Goal: Information Seeking & Learning: Compare options

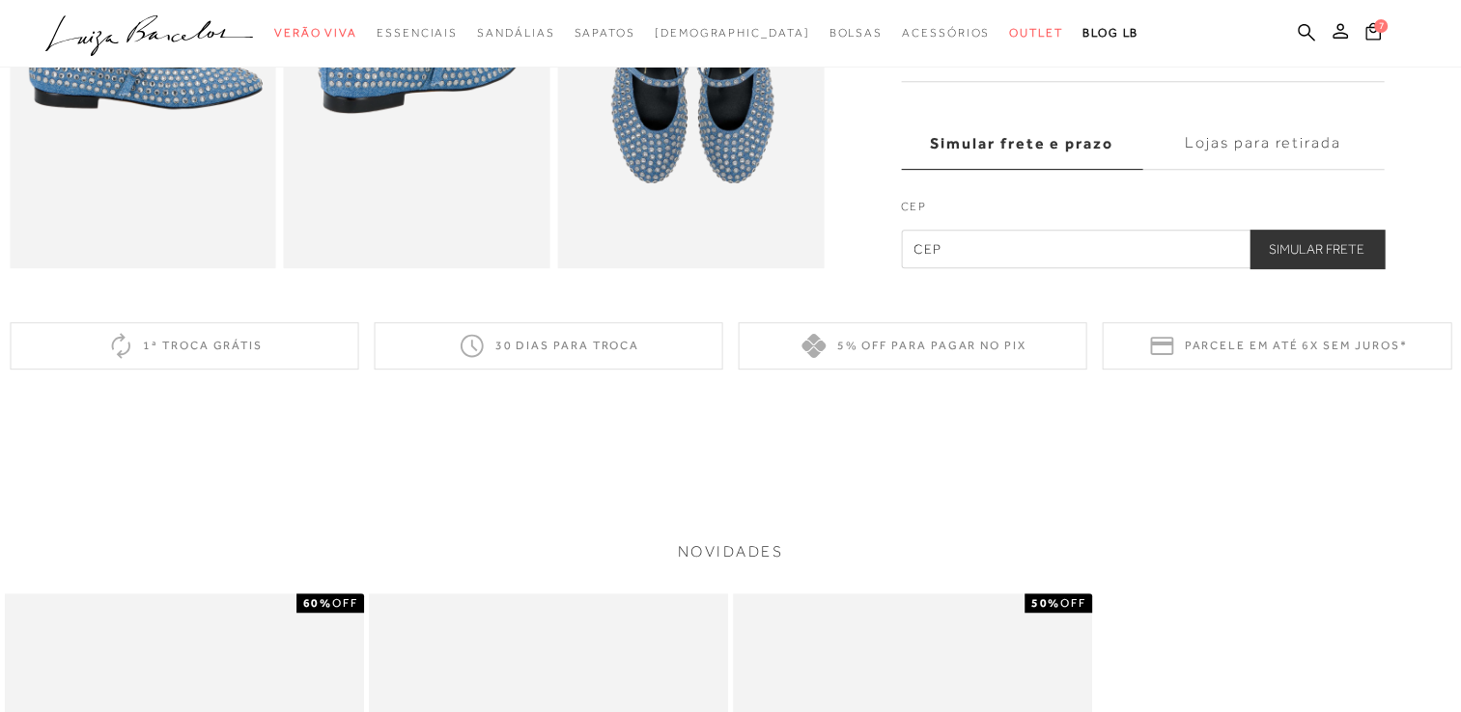
scroll to position [865, 0]
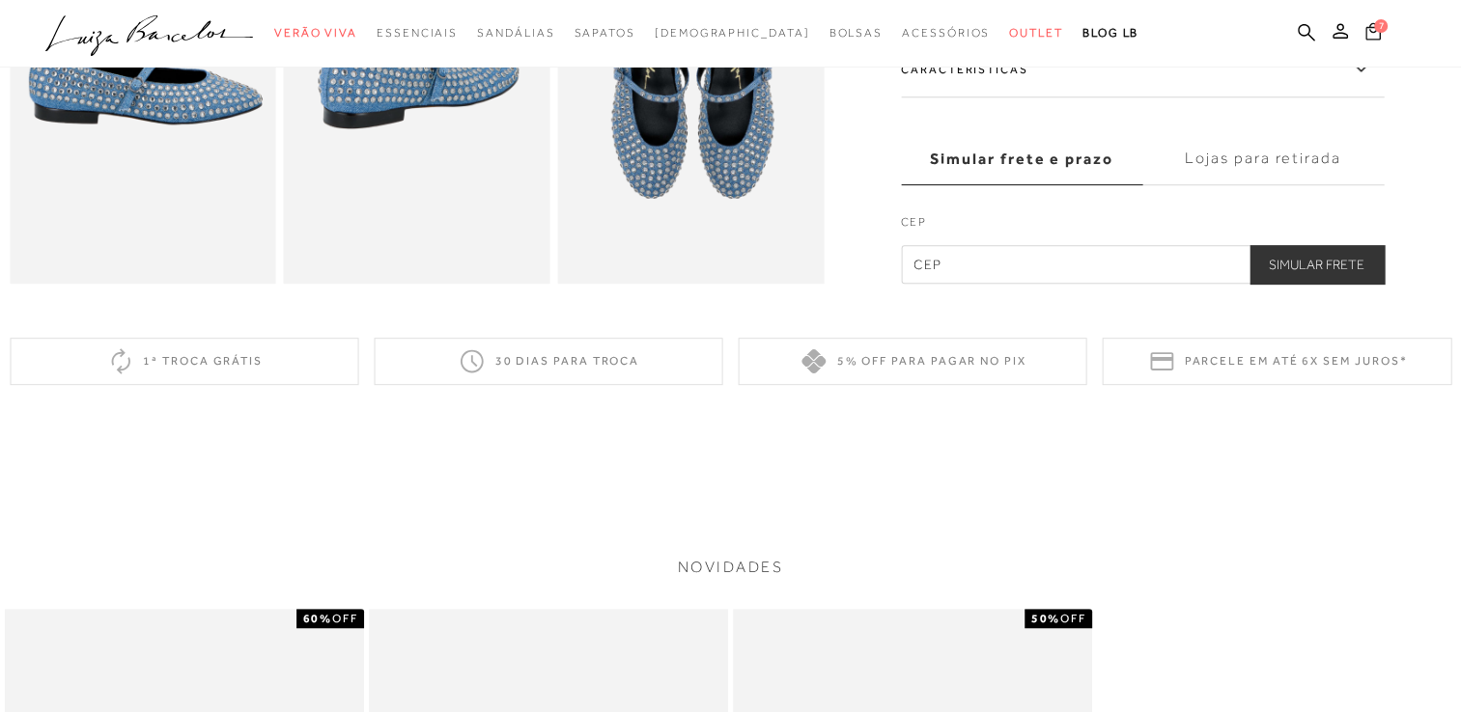
click at [1369, 33] on icon at bounding box center [1372, 31] width 15 height 18
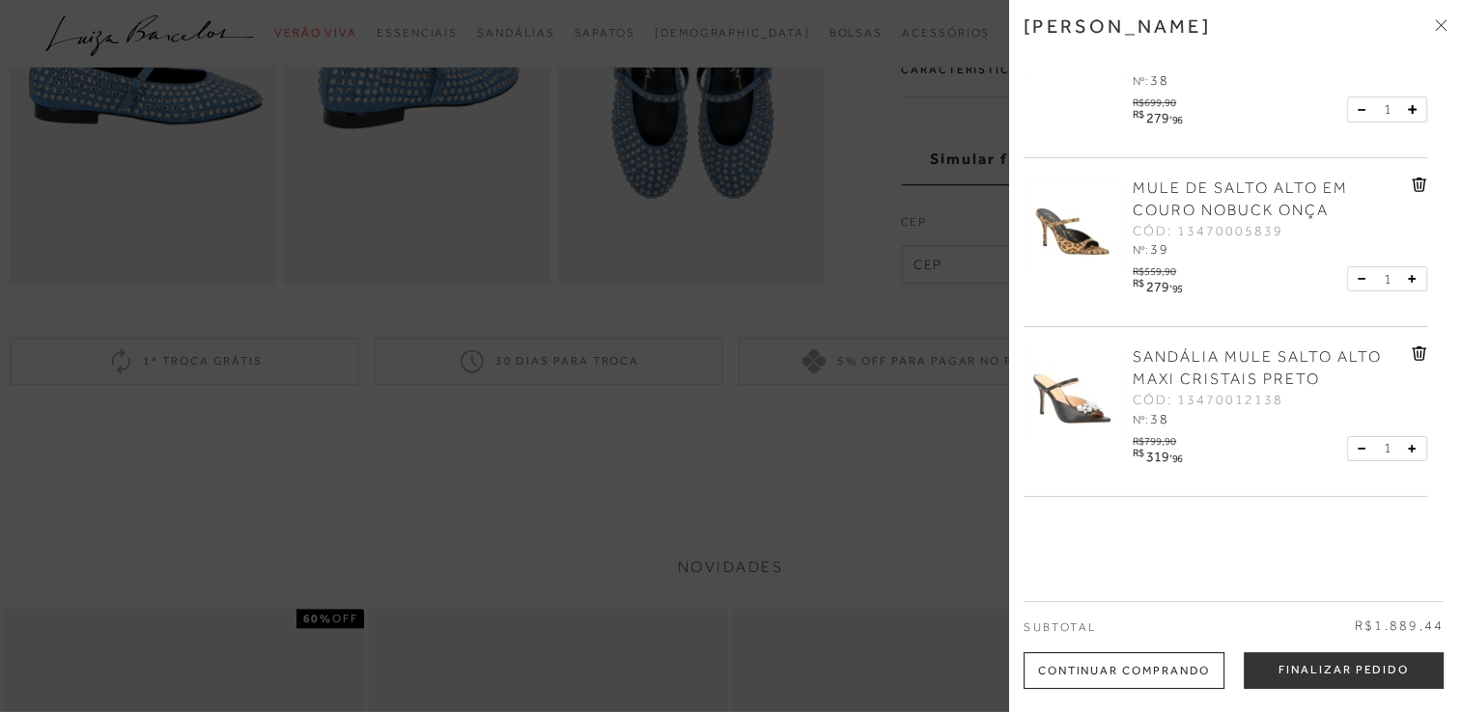
scroll to position [103, 0]
click at [1163, 186] on span "MULE DE SALTO ALTO EM COURO NOBUCK ONÇA" at bounding box center [1239, 197] width 215 height 40
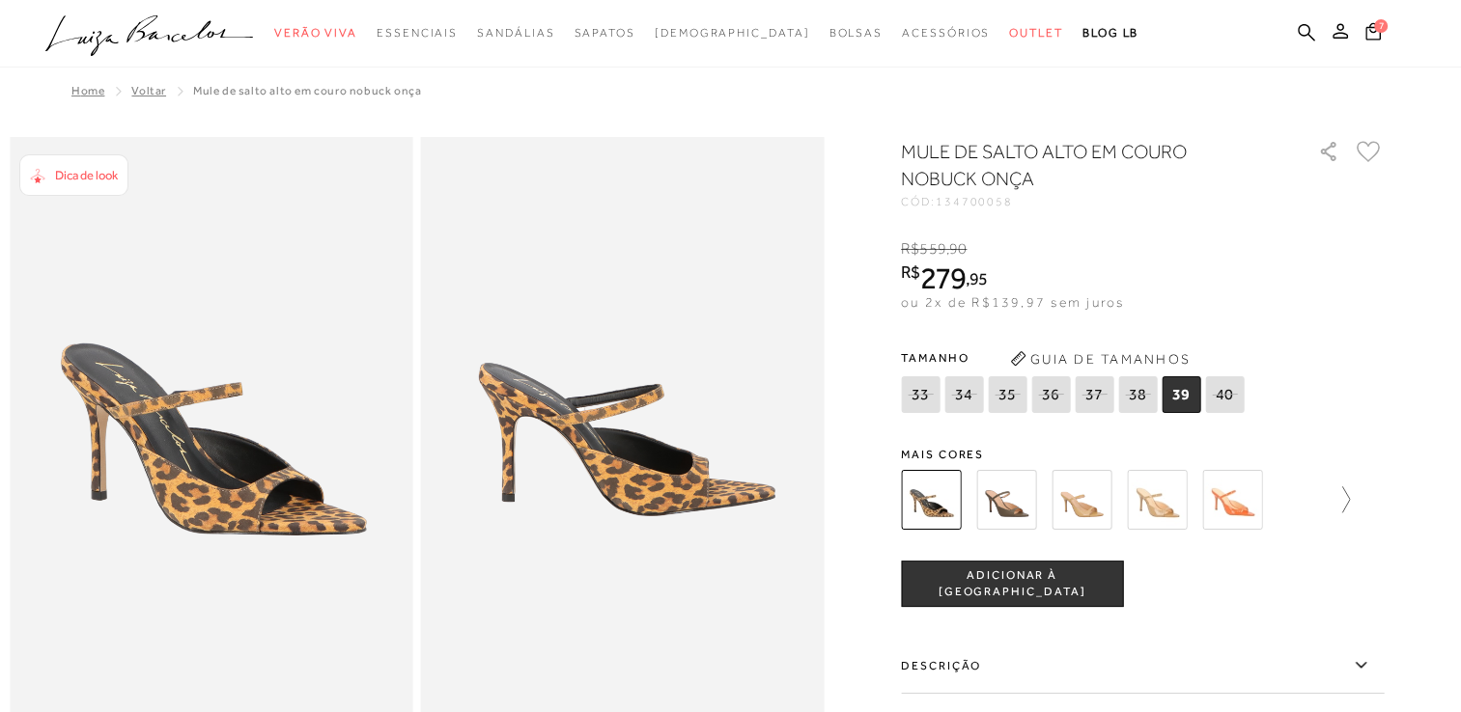
click at [1350, 500] on icon at bounding box center [1346, 500] width 8 height 26
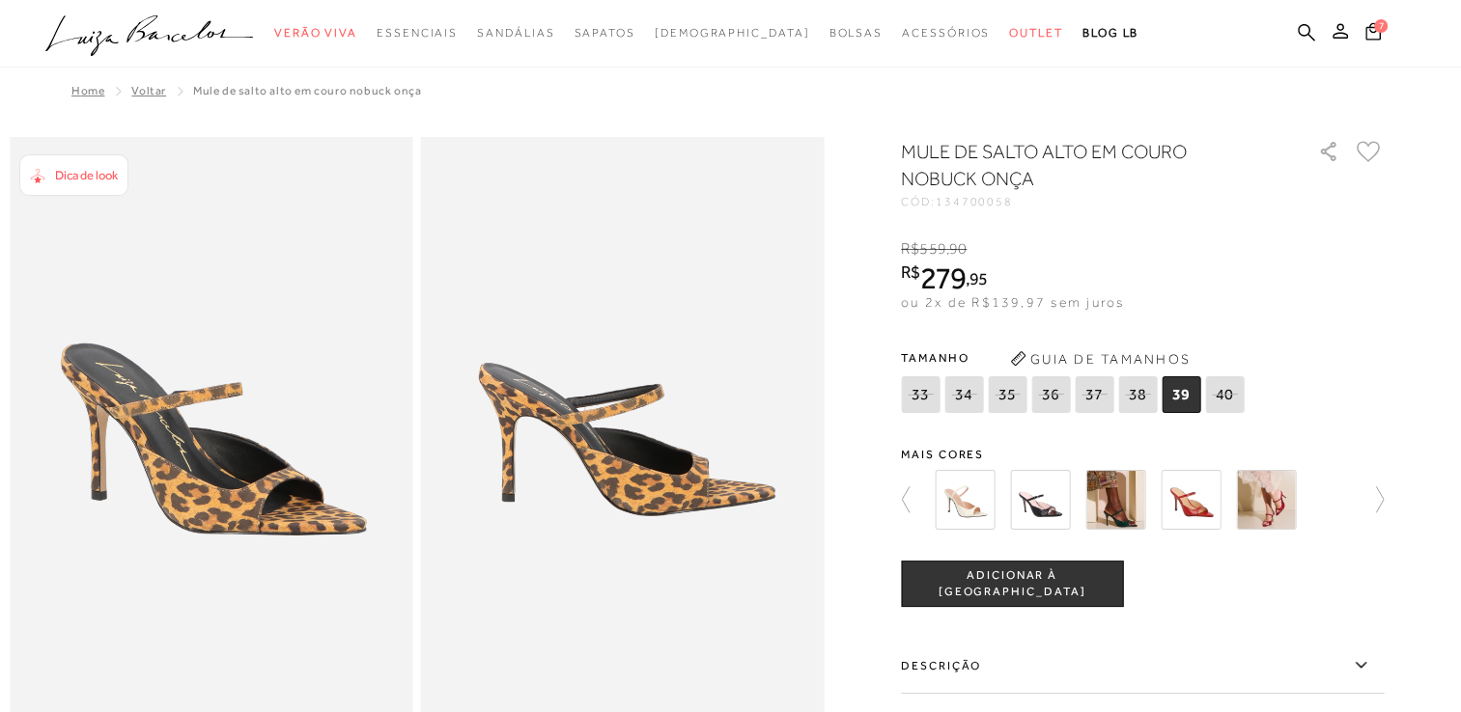
click at [1355, 500] on div at bounding box center [1142, 499] width 483 height 71
click at [1064, 503] on img at bounding box center [1040, 500] width 60 height 60
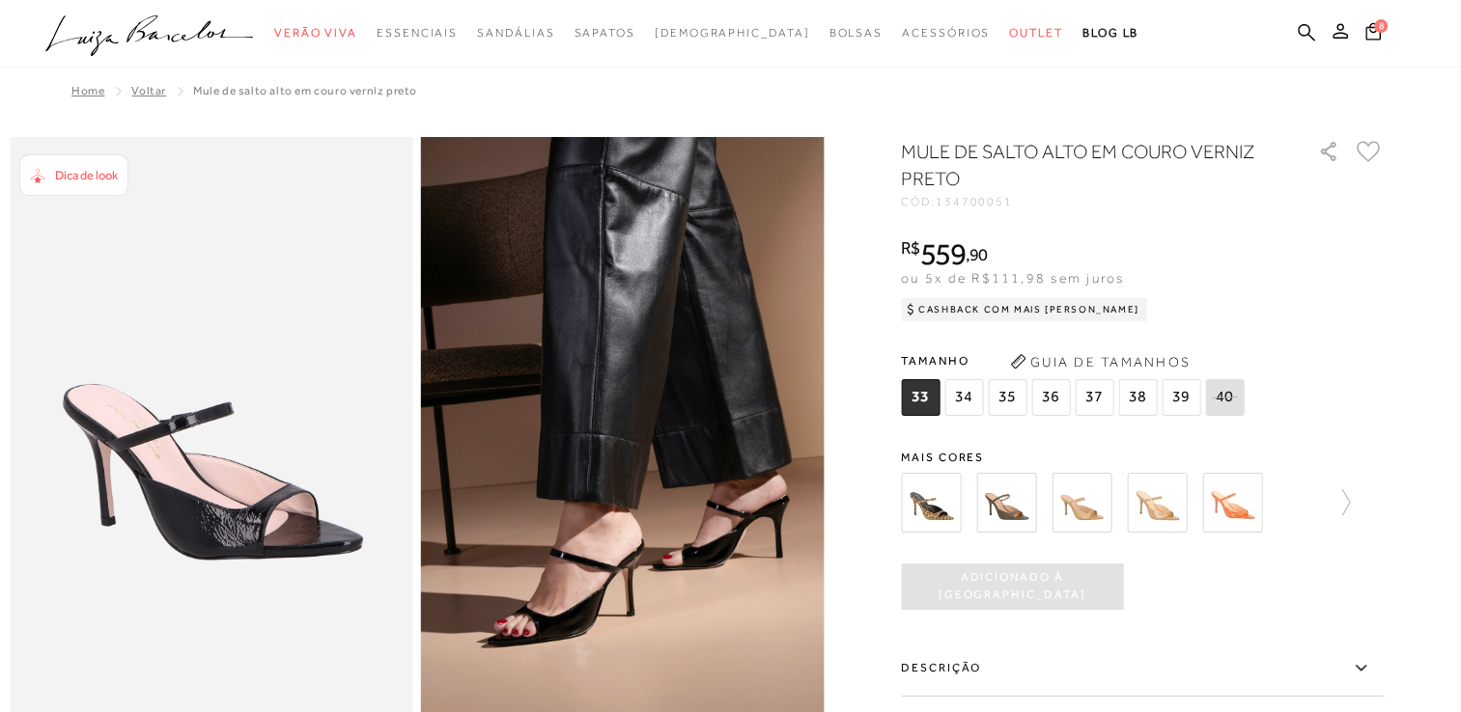
click at [952, 513] on img at bounding box center [931, 503] width 60 height 60
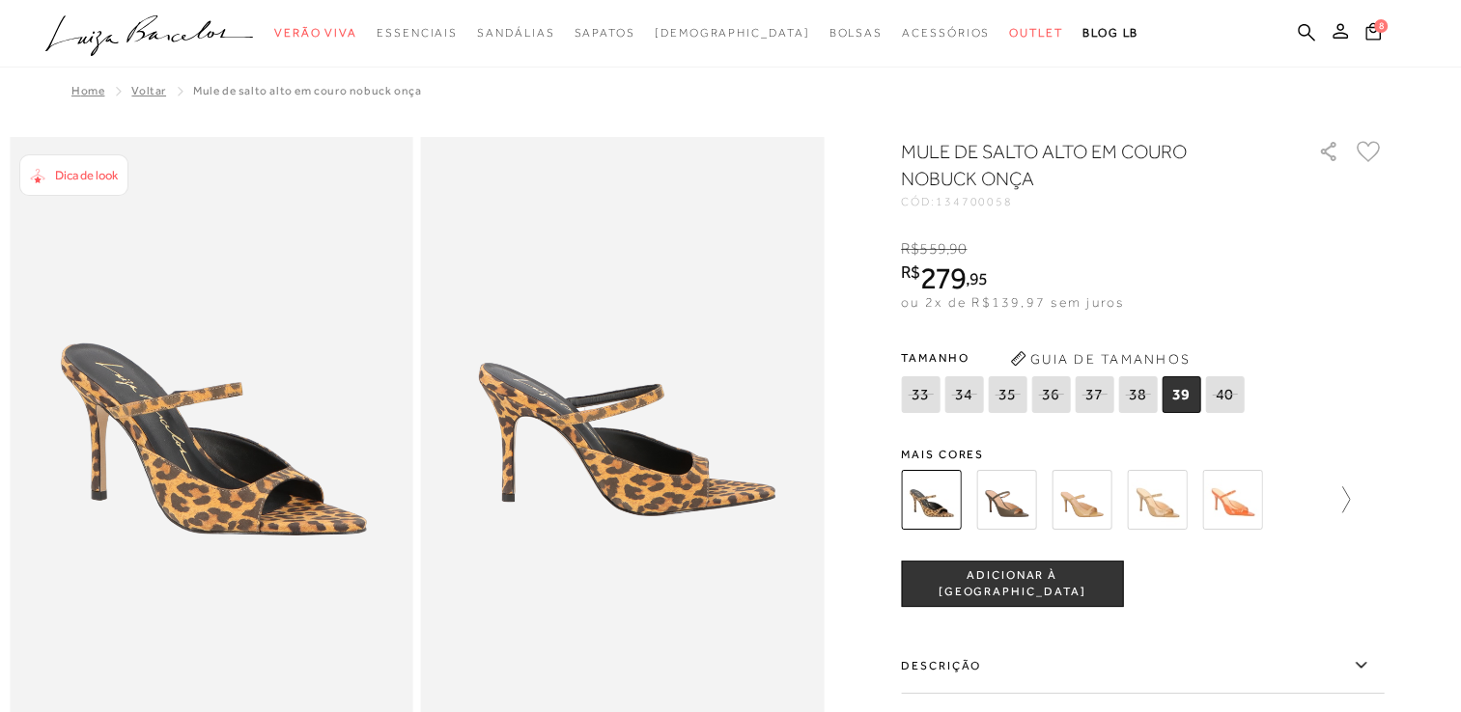
click at [1350, 496] on icon at bounding box center [1336, 500] width 27 height 27
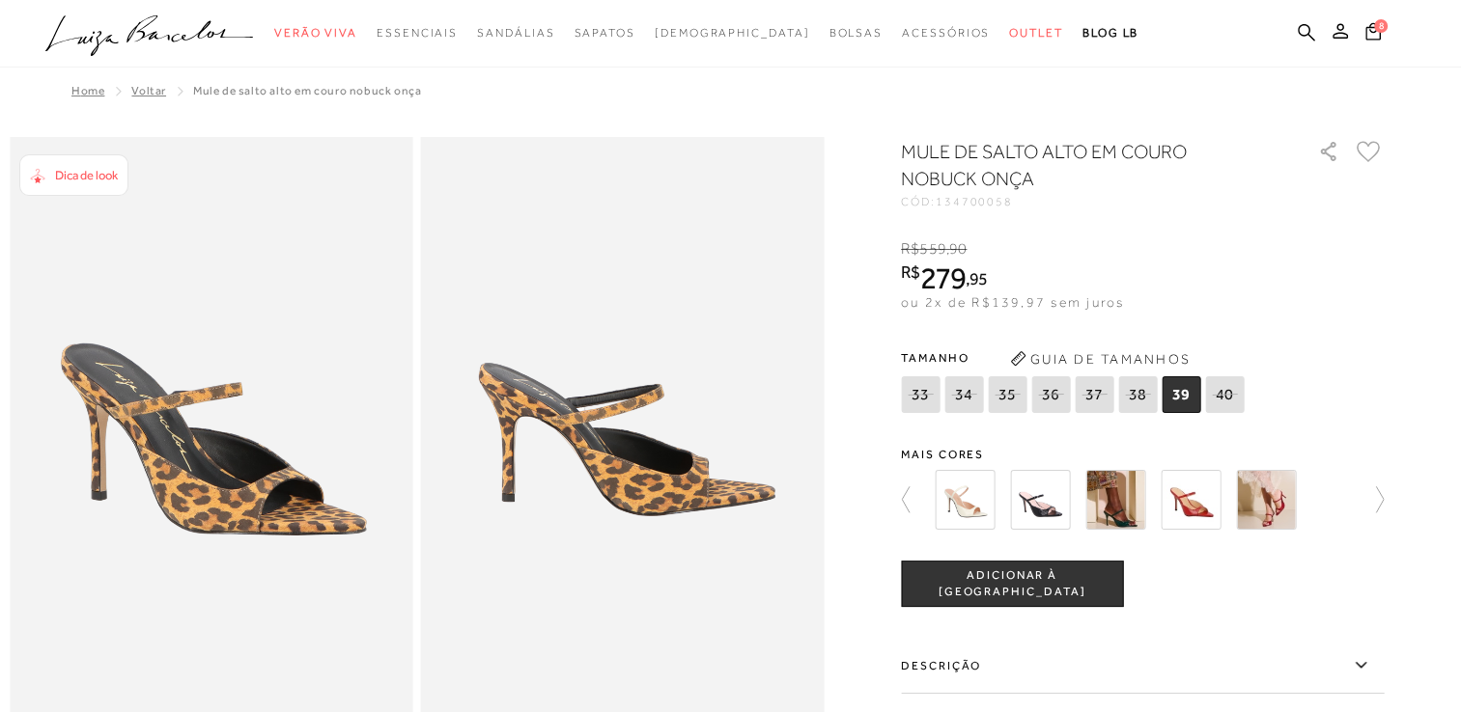
click at [1122, 509] on img at bounding box center [1115, 500] width 60 height 60
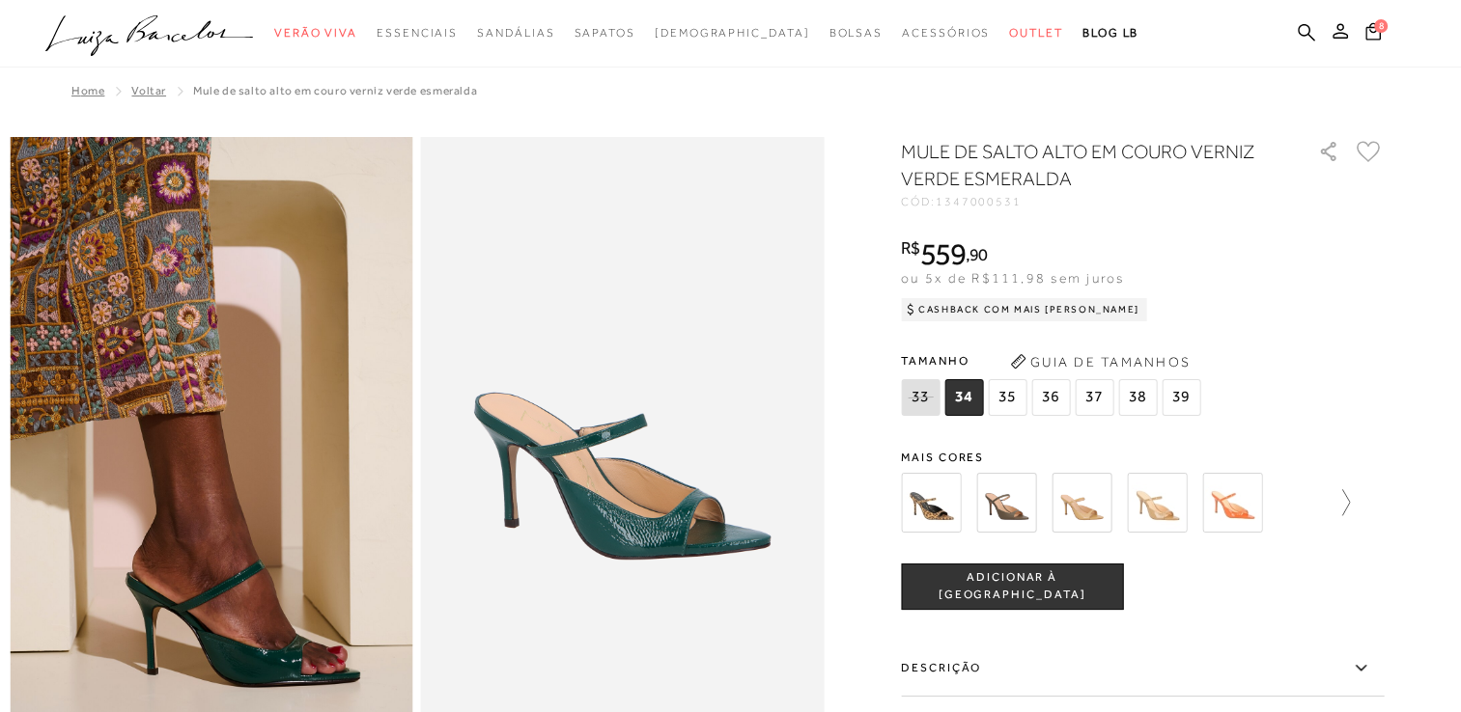
click at [1345, 504] on icon at bounding box center [1336, 502] width 27 height 27
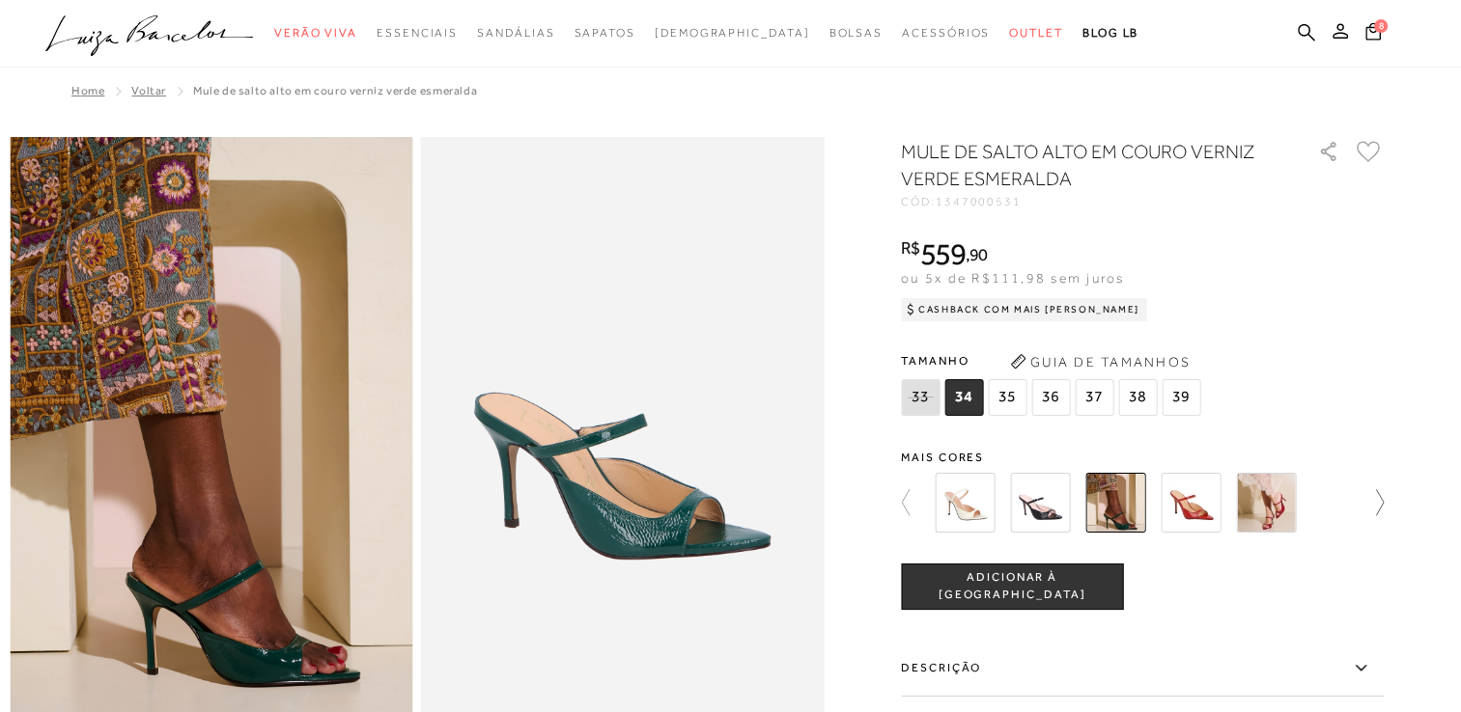
click at [1344, 504] on div at bounding box center [1136, 502] width 415 height 71
drag, startPoint x: 1345, startPoint y: 504, endPoint x: 1186, endPoint y: 521, distance: 160.2
click at [1186, 521] on img at bounding box center [1190, 503] width 60 height 60
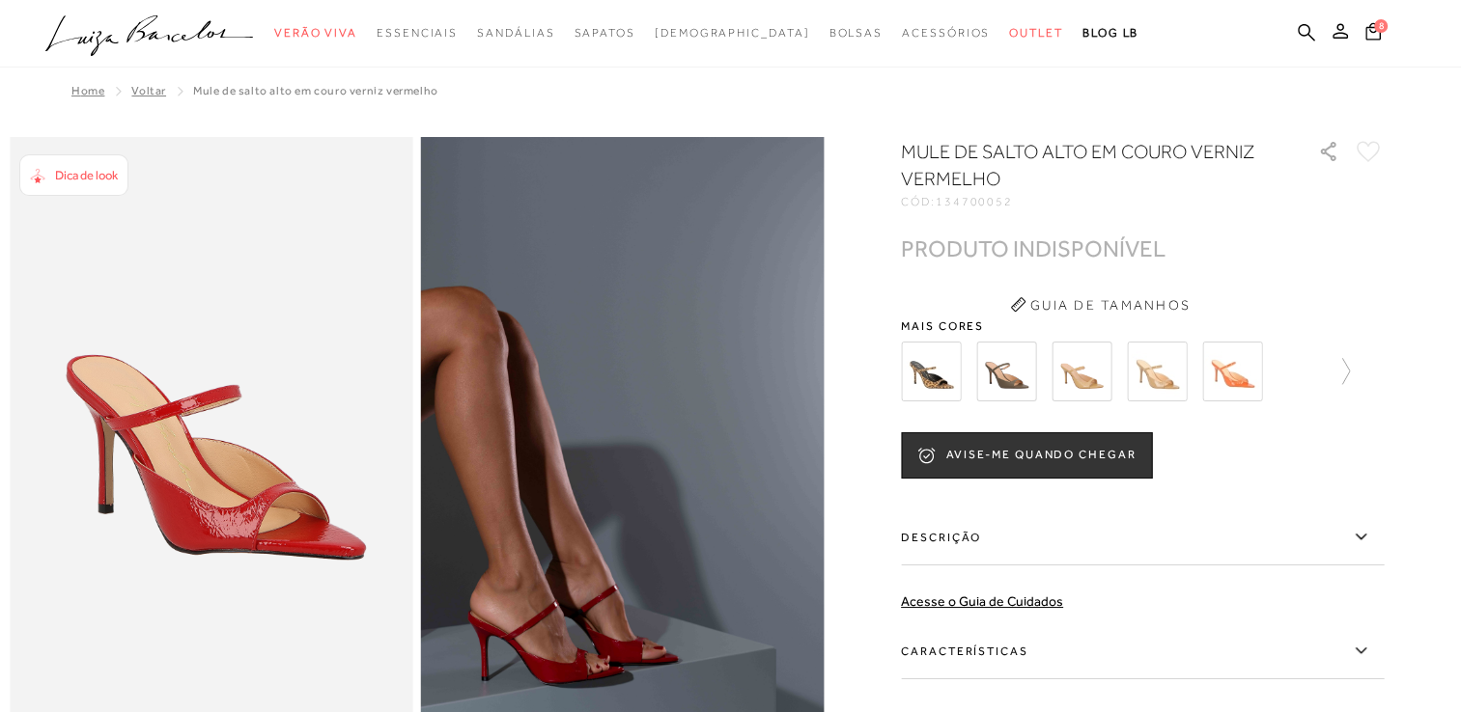
click at [1269, 489] on div "MULE DE SALTO ALTO EM COURO VERNIZ VERMELHO CÓD: 134700052 × É necessário selec…" at bounding box center [1142, 502] width 483 height 728
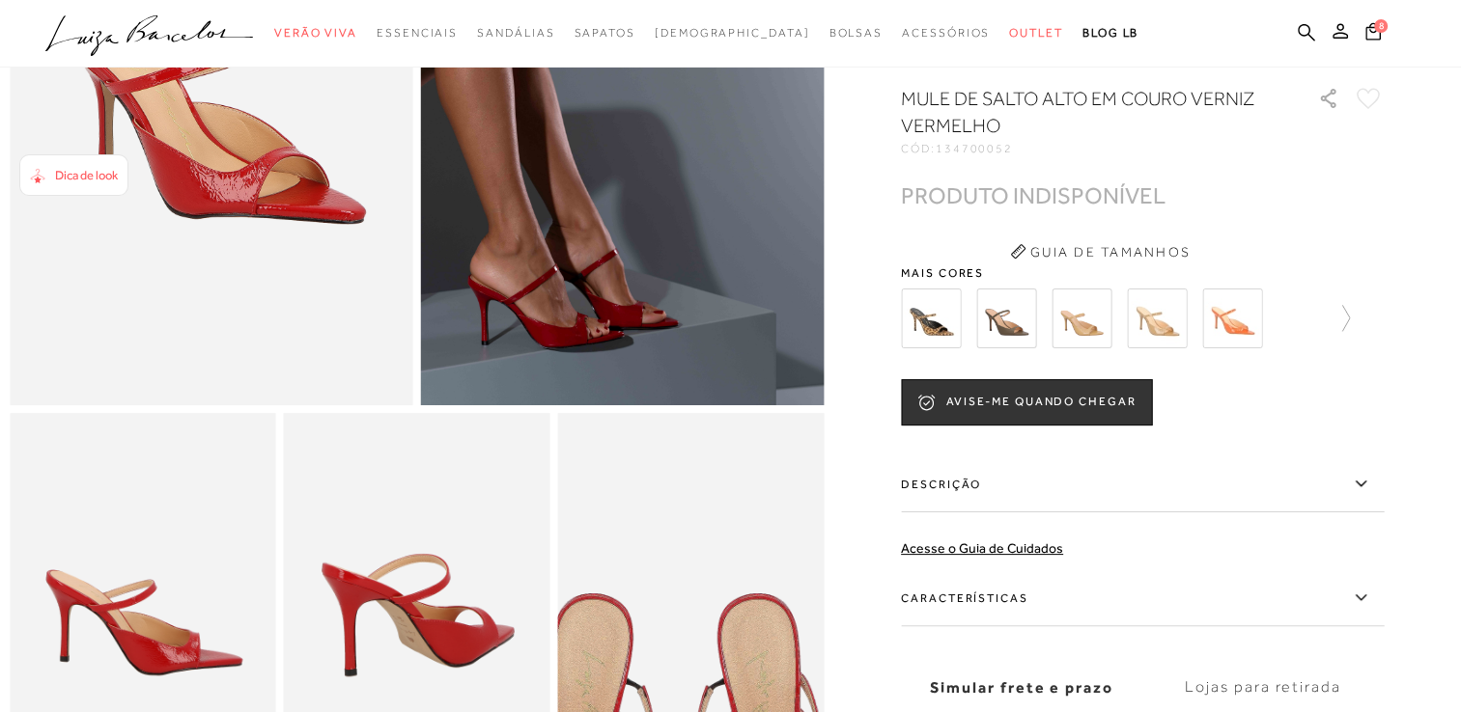
scroll to position [321, 0]
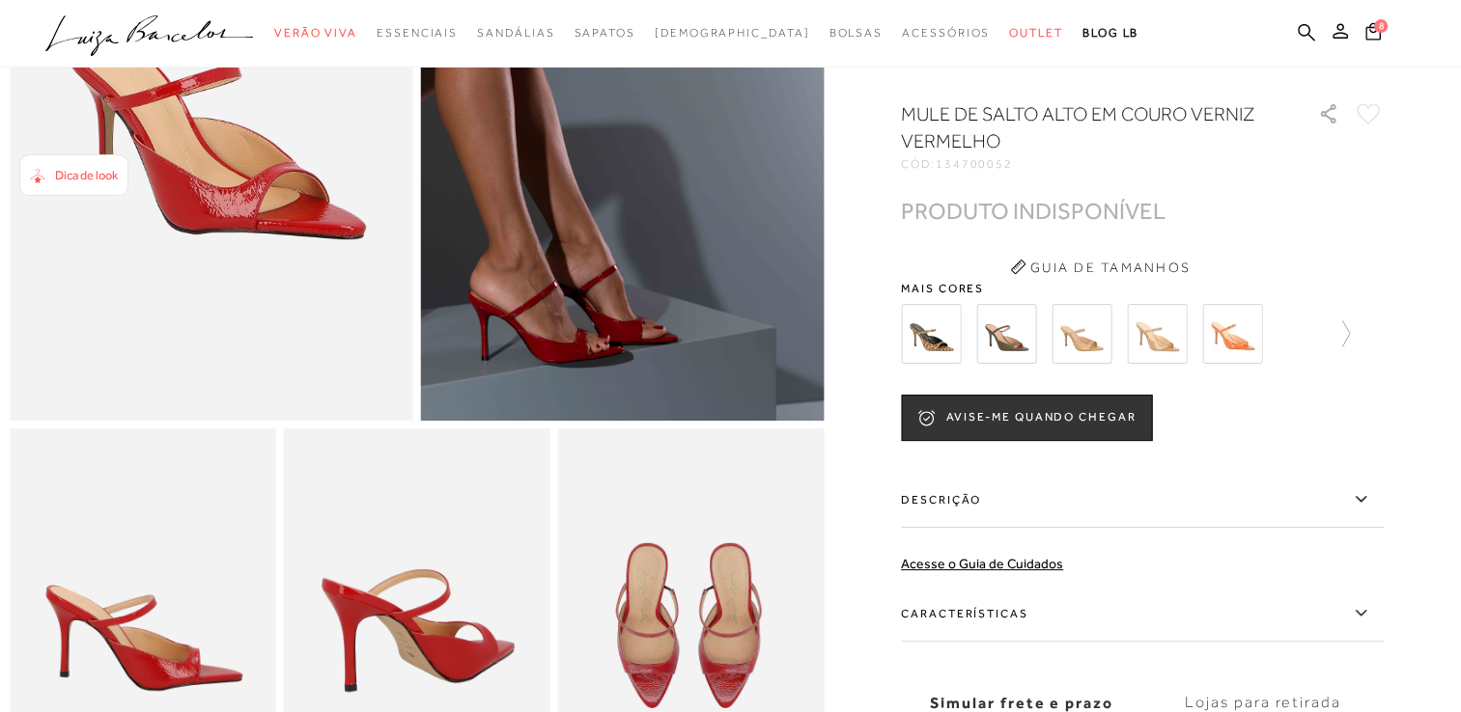
click at [76, 187] on div "Dica de look" at bounding box center [73, 175] width 109 height 42
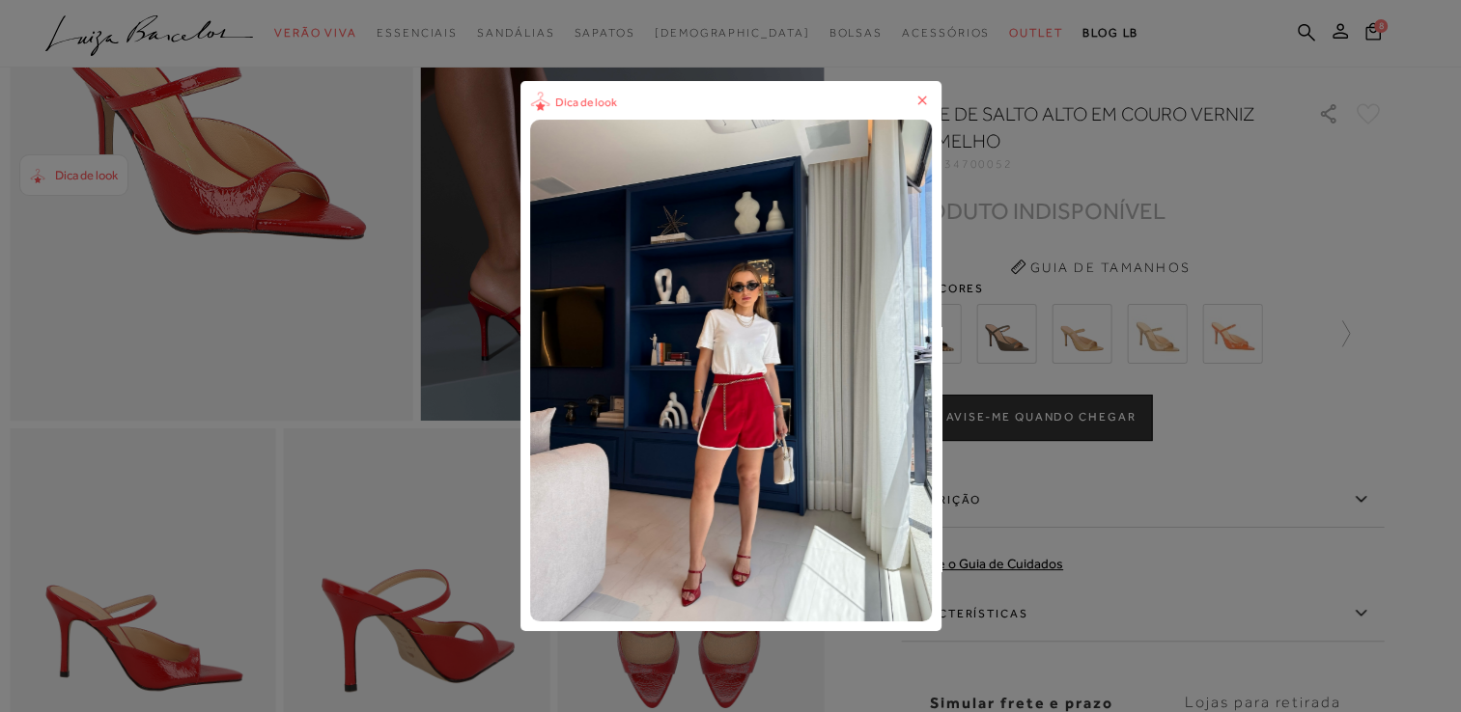
click at [929, 98] on icon at bounding box center [921, 100] width 19 height 19
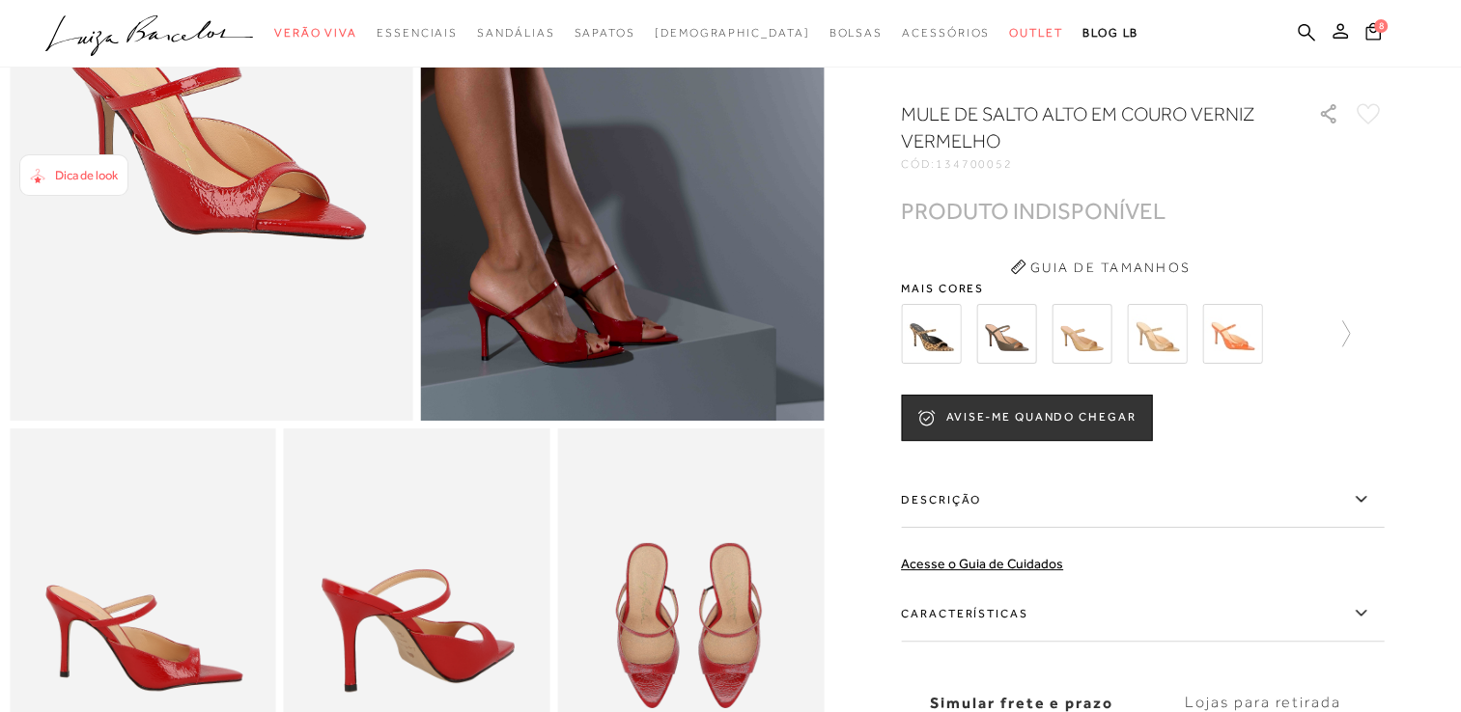
click at [949, 350] on img at bounding box center [931, 334] width 60 height 60
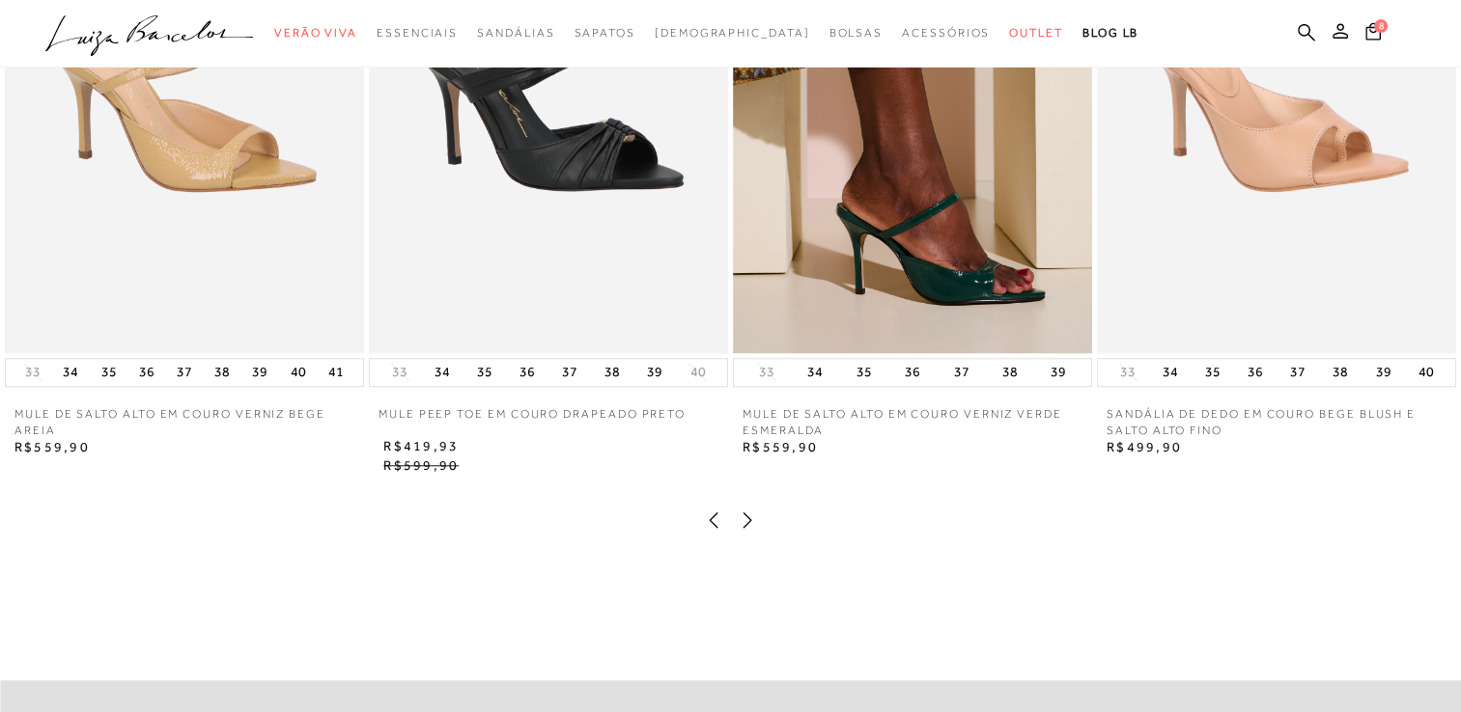
scroll to position [1656, 0]
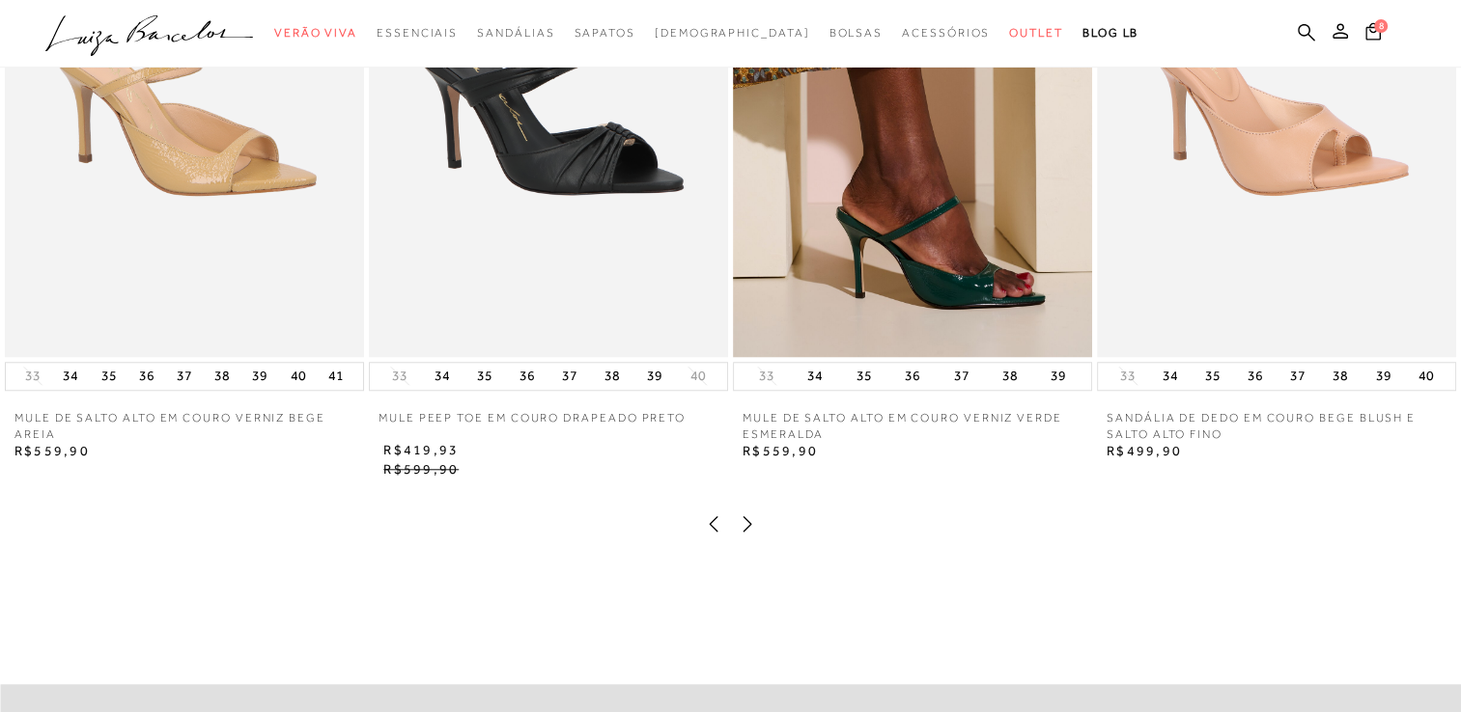
click at [753, 534] on icon at bounding box center [747, 524] width 19 height 19
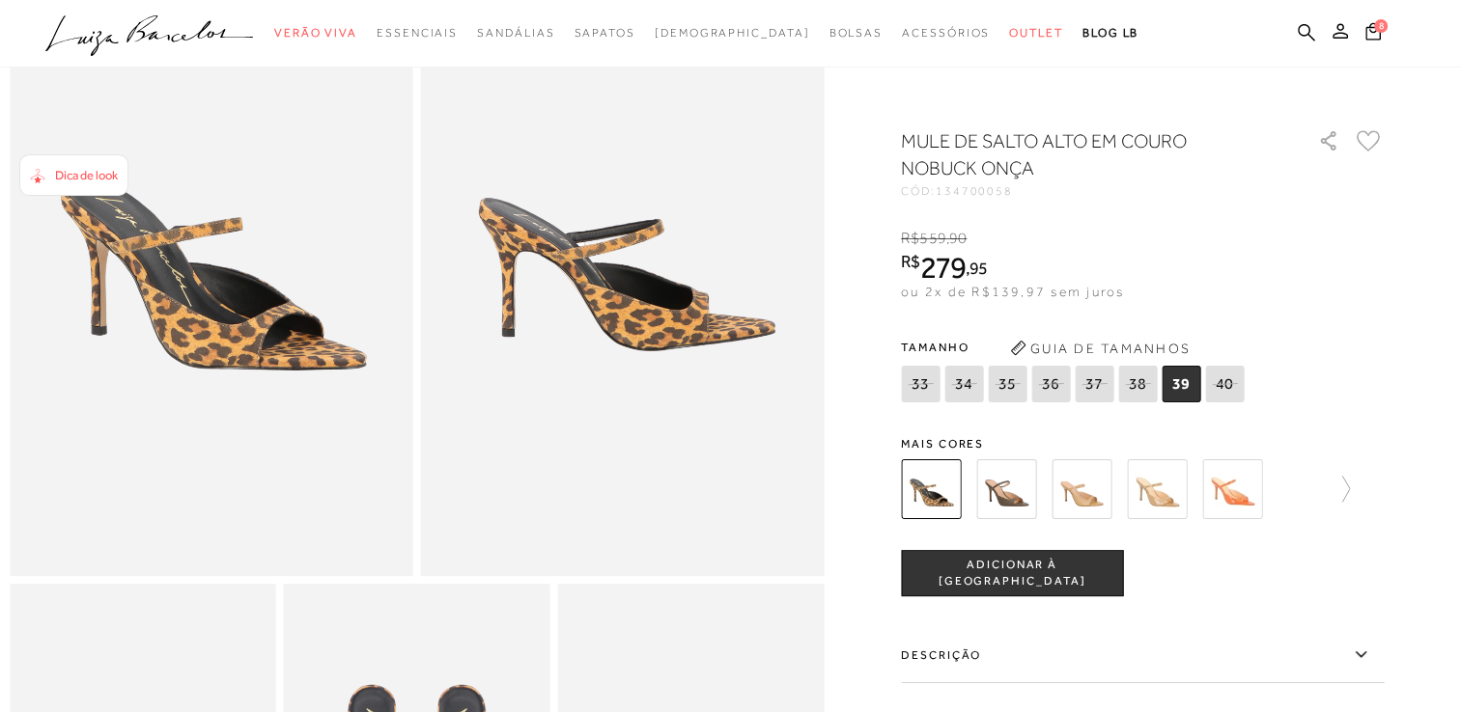
scroll to position [0, 0]
